Goal: Transaction & Acquisition: Register for event/course

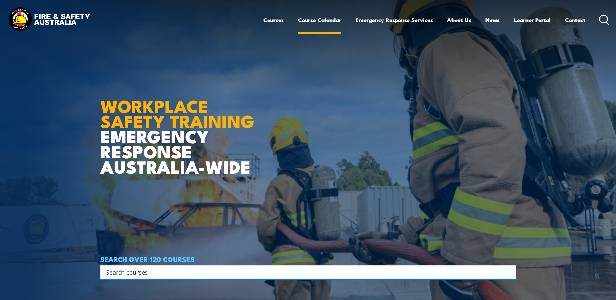
click at [310, 21] on link "Course Calendar" at bounding box center [319, 19] width 43 height 17
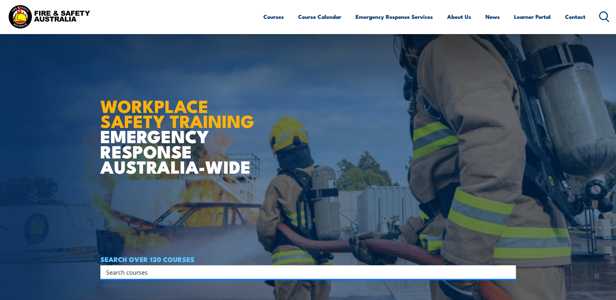
scroll to position [65, 0]
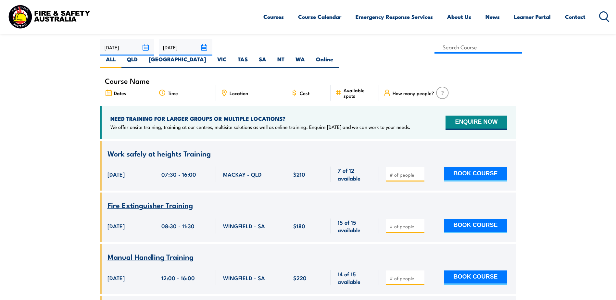
scroll to position [97, 0]
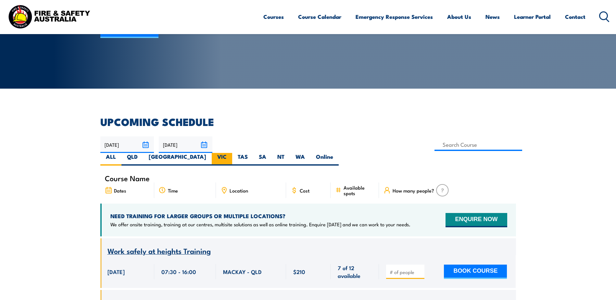
click at [232, 153] on label "VIC" at bounding box center [222, 159] width 20 height 13
click at [231, 153] on input "VIC" at bounding box center [229, 155] width 4 height 4
radio input "true"
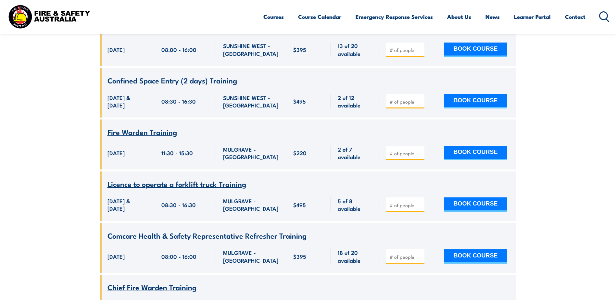
scroll to position [539, 0]
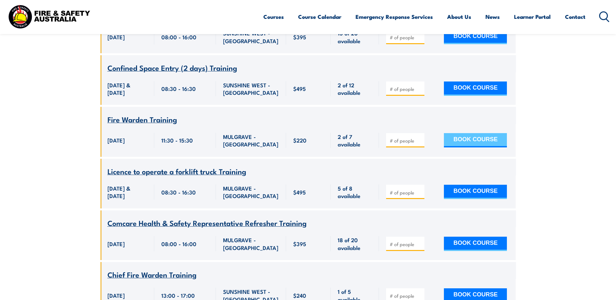
click at [462, 138] on button "BOOK COURSE" at bounding box center [475, 140] width 63 height 14
click at [410, 137] on input "number" at bounding box center [406, 140] width 32 height 6
type input "1"
click at [459, 133] on button "BOOK COURSE" at bounding box center [475, 140] width 63 height 14
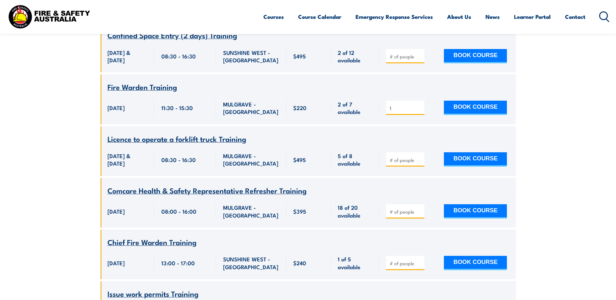
scroll to position [701, 0]
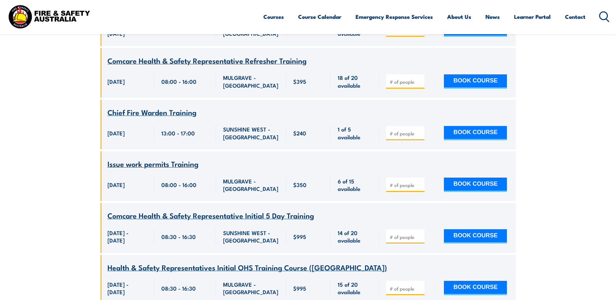
click at [400, 137] on input "number" at bounding box center [406, 133] width 32 height 6
type input "2"
click at [462, 136] on button "BOOK COURSE" at bounding box center [475, 133] width 63 height 14
click at [414, 137] on input "2" at bounding box center [406, 133] width 32 height 6
click at [485, 135] on button "BOOK COURSE" at bounding box center [475, 133] width 63 height 14
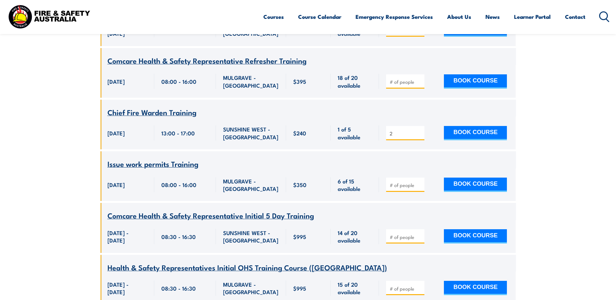
click at [404, 136] on input "2" at bounding box center [406, 133] width 32 height 6
type input "1"
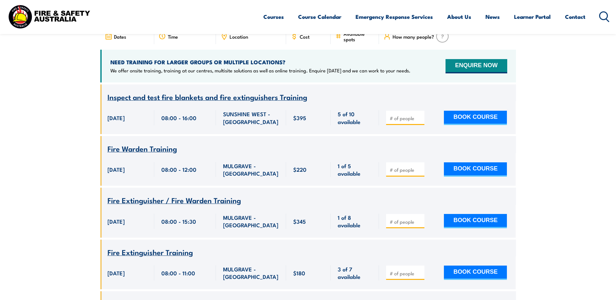
scroll to position [247, 0]
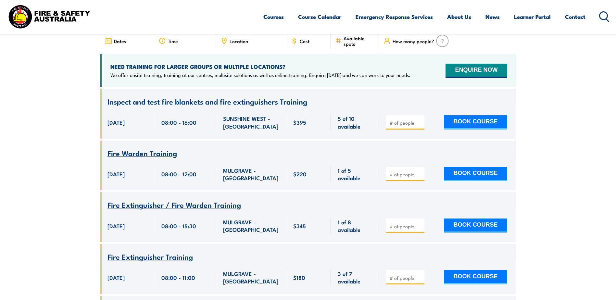
click at [404, 171] on input "number" at bounding box center [406, 174] width 32 height 6
type input "1"
click at [471, 167] on button "BOOK COURSE" at bounding box center [475, 174] width 63 height 14
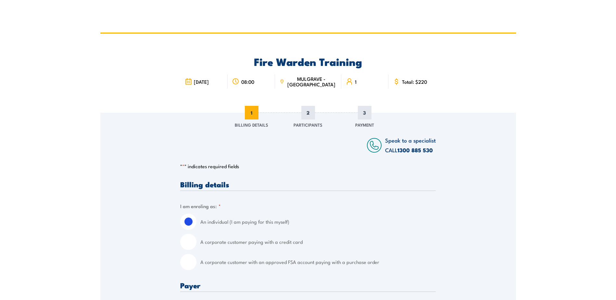
click at [193, 264] on input "A corporate customer with an approved FSA account paying with a purchase order" at bounding box center [188, 262] width 16 height 16
radio input "true"
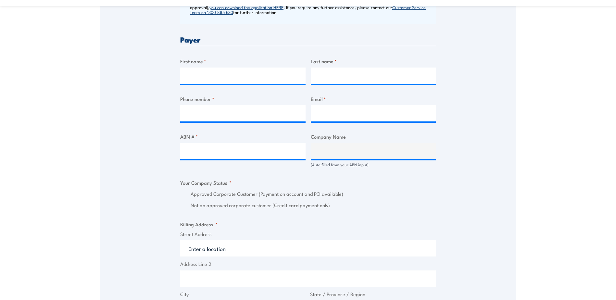
scroll to position [260, 0]
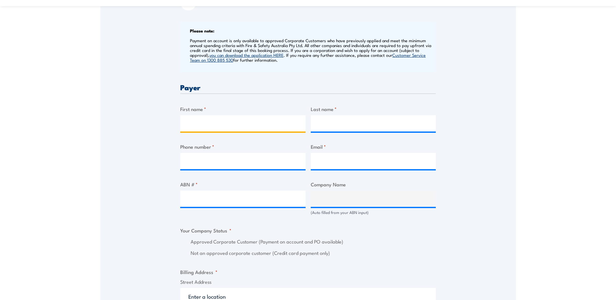
click at [247, 125] on input "First name *" at bounding box center [242, 123] width 125 height 16
type input "/"
type input "[PERSON_NAME]"
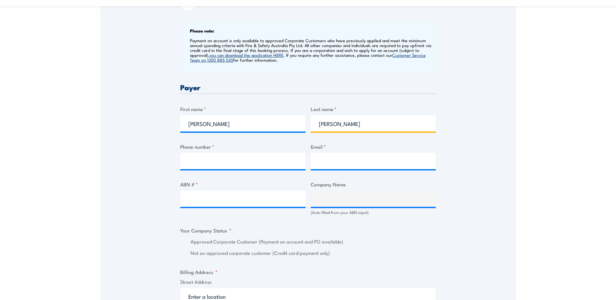
type input "[PERSON_NAME]"
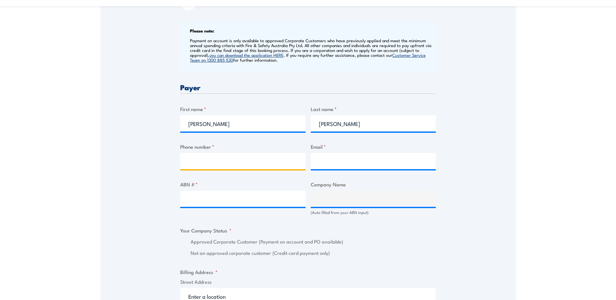
click at [219, 161] on input "Phone number *" at bounding box center [242, 161] width 125 height 16
type input "0448685615"
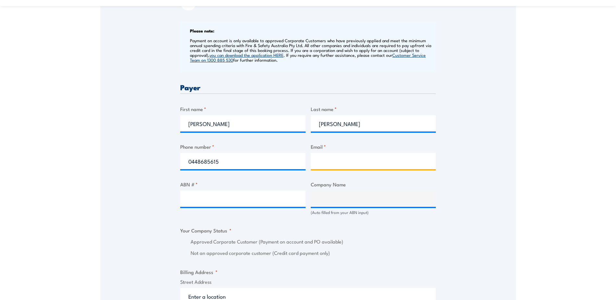
click at [393, 158] on input "Email *" at bounding box center [373, 161] width 125 height 16
type input "[PERSON_NAME][EMAIL_ADDRESS][PERSON_NAME][PERSON_NAME][DOMAIN_NAME]"
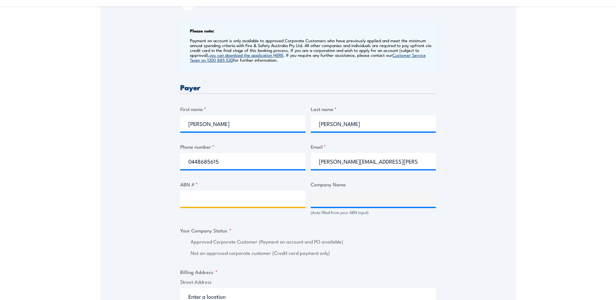
click at [246, 195] on input "ABN # *" at bounding box center [242, 199] width 125 height 16
